Goal: Transaction & Acquisition: Register for event/course

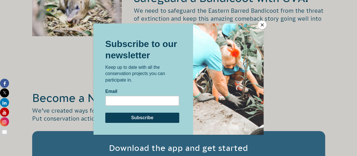
scroll to position [875, 0]
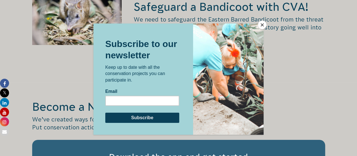
click at [263, 26] on button "Close" at bounding box center [262, 25] width 8 height 8
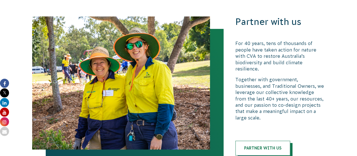
scroll to position [1242, 0]
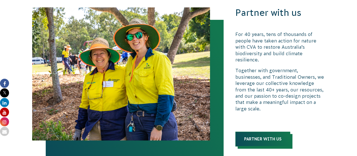
click at [254, 131] on link "Partner with us" at bounding box center [262, 138] width 55 height 15
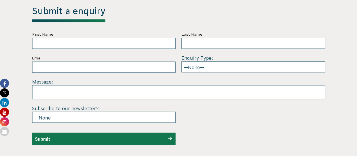
scroll to position [1669, 0]
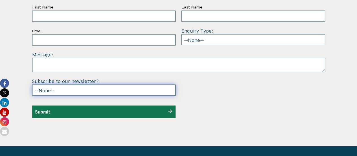
click at [116, 84] on select "--None-- Yes No" at bounding box center [104, 89] width 144 height 11
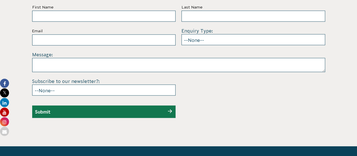
click at [284, 110] on section "Submit a enquiry First Name Last Name Email Enquiry Type: --None-- Partnering o…" at bounding box center [178, 49] width 357 height 193
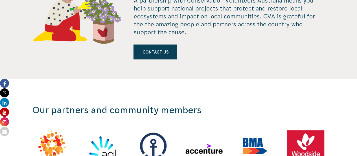
scroll to position [0, 0]
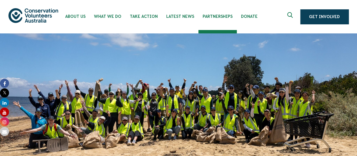
drag, startPoint x: 291, startPoint y: 112, endPoint x: 237, endPoint y: -12, distance: 135.8
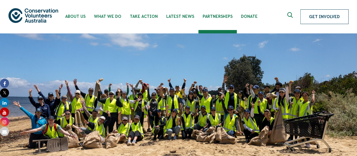
click at [308, 14] on link "Get Involved" at bounding box center [324, 16] width 48 height 15
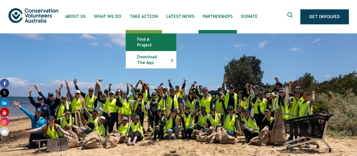
click at [144, 36] on link "Find a project" at bounding box center [151, 42] width 50 height 17
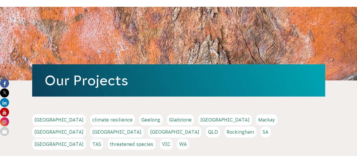
scroll to position [56, 0]
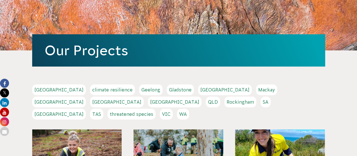
click at [144, 96] on link "NSW" at bounding box center [117, 101] width 54 height 11
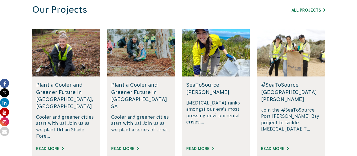
scroll to position [367, 0]
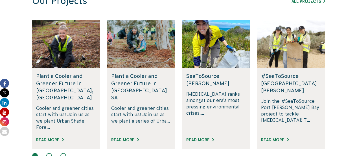
click at [49, 152] on button at bounding box center [49, 155] width 6 height 6
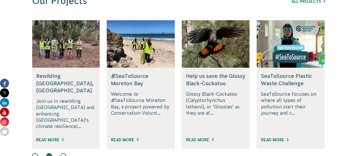
click at [138, 77] on h5 "#SeaToSource Moreton Bay" at bounding box center [141, 79] width 60 height 14
click at [155, 54] on div at bounding box center [141, 43] width 68 height 47
click at [122, 137] on link "Read More" at bounding box center [125, 139] width 28 height 5
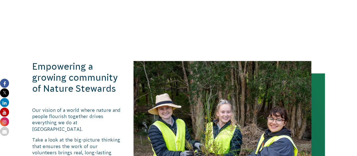
scroll to position [536, 0]
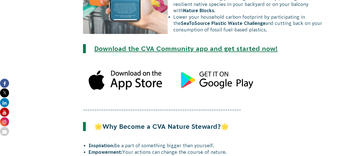
scroll to position [935, 0]
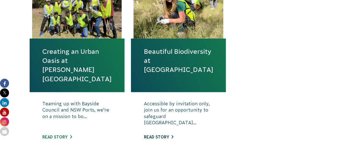
scroll to position [254, 0]
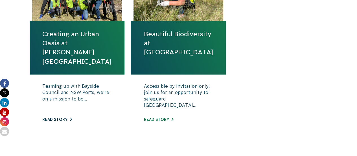
click at [70, 118] on link "Read story" at bounding box center [57, 119] width 30 height 5
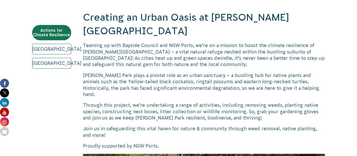
scroll to position [169, 0]
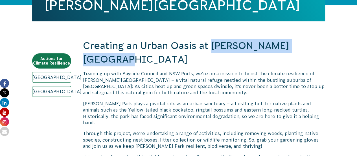
drag, startPoint x: 213, startPoint y: 47, endPoint x: 312, endPoint y: 47, distance: 99.1
click at [316, 46] on h2 "Creating an Urban Oasis at [PERSON_NAME][GEOGRAPHIC_DATA]" at bounding box center [204, 52] width 242 height 27
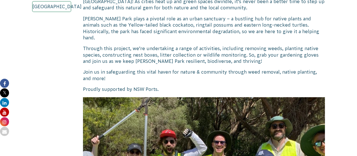
click at [227, 69] on p "Join us in safeguarding this vital haven for nature & community through weed re…" at bounding box center [204, 75] width 242 height 13
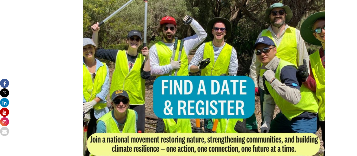
scroll to position [480, 0]
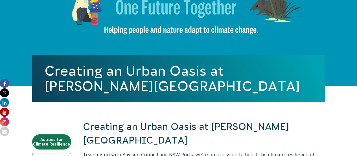
scroll to position [56, 0]
